Goal: Check status

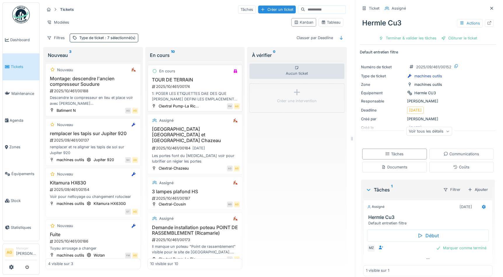
scroll to position [4, 0]
click at [182, 224] on h3 "Demande installation poteau POINT DE RASSEMBLEMENT (Ricamarie)" at bounding box center [195, 229] width 90 height 11
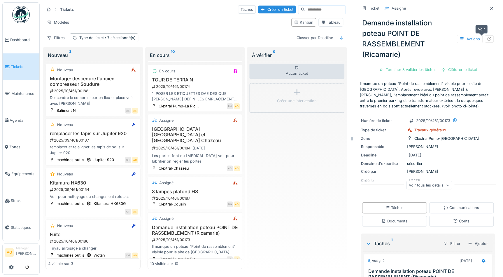
click at [487, 37] on icon at bounding box center [489, 39] width 5 height 4
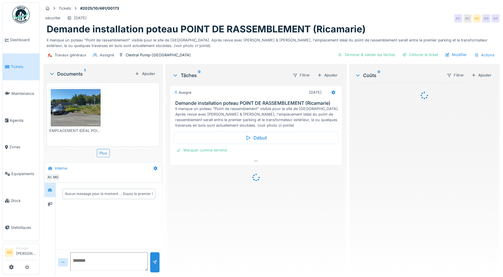
click at [79, 113] on img at bounding box center [76, 107] width 50 height 37
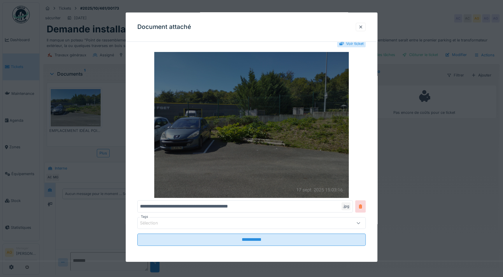
click at [251, 146] on img at bounding box center [251, 125] width 228 height 146
